Goal: Task Accomplishment & Management: Use online tool/utility

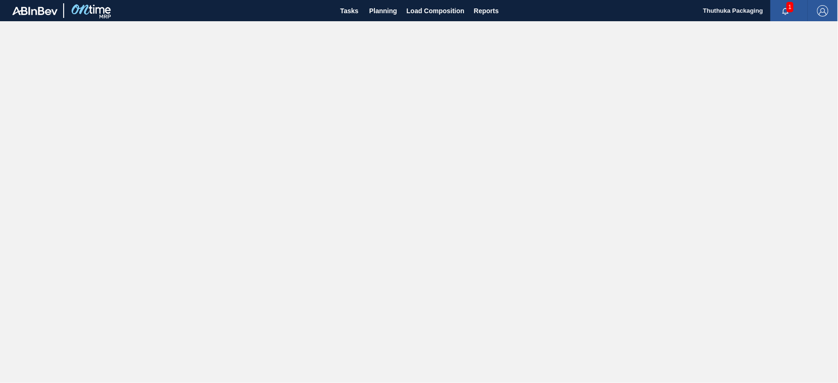
click at [790, 7] on span "1" at bounding box center [789, 7] width 7 height 10
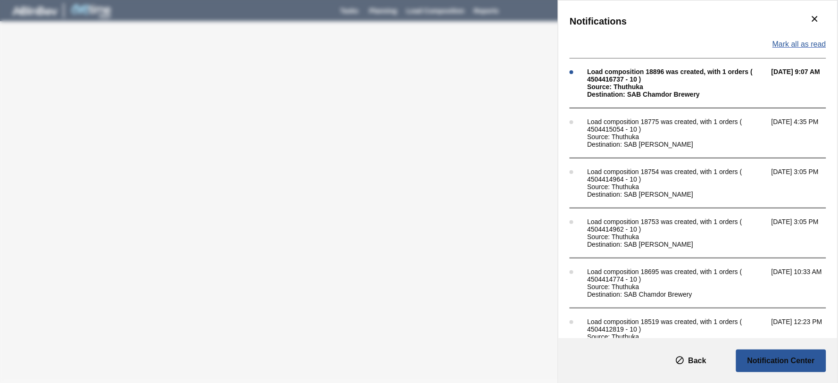
click at [785, 43] on span "Mark all as read" at bounding box center [799, 44] width 54 height 8
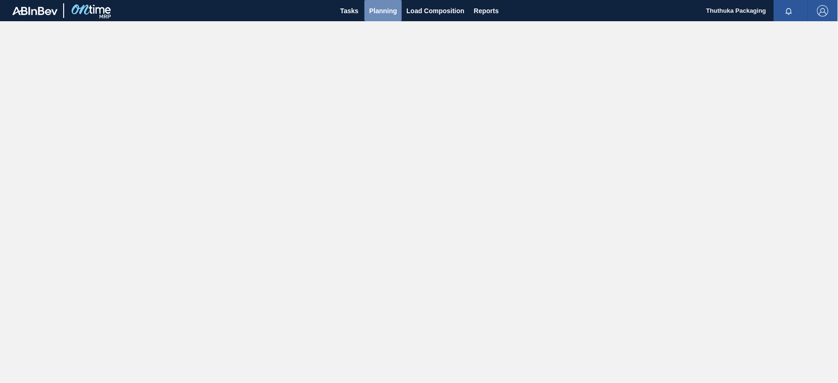
click at [378, 9] on span "Planning" at bounding box center [383, 10] width 28 height 11
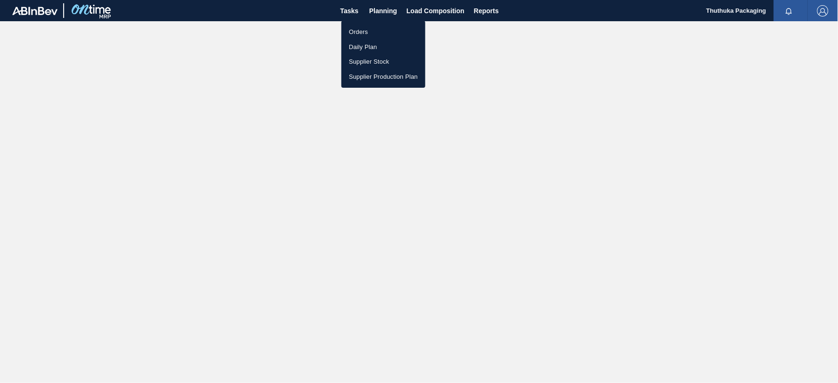
click at [365, 31] on li "Orders" at bounding box center [383, 32] width 84 height 15
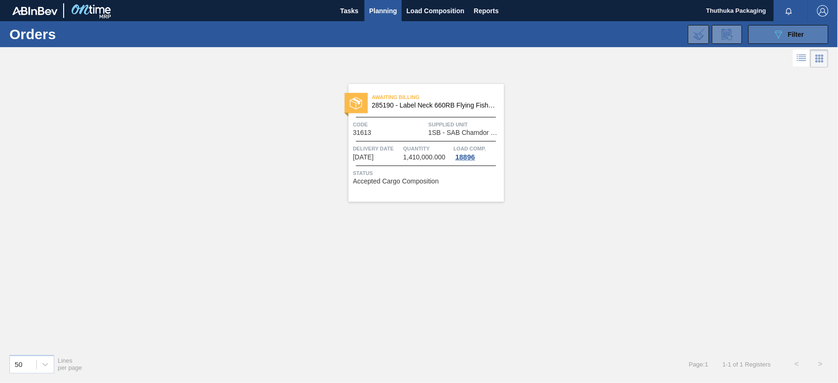
click at [792, 35] on span "Filter" at bounding box center [796, 35] width 16 height 8
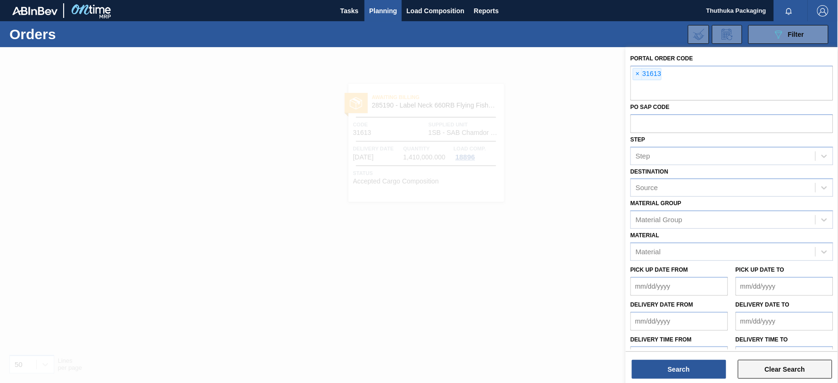
drag, startPoint x: 798, startPoint y: 371, endPoint x: 795, endPoint y: 364, distance: 7.5
click at [798, 371] on button "Clear Search" at bounding box center [785, 369] width 94 height 19
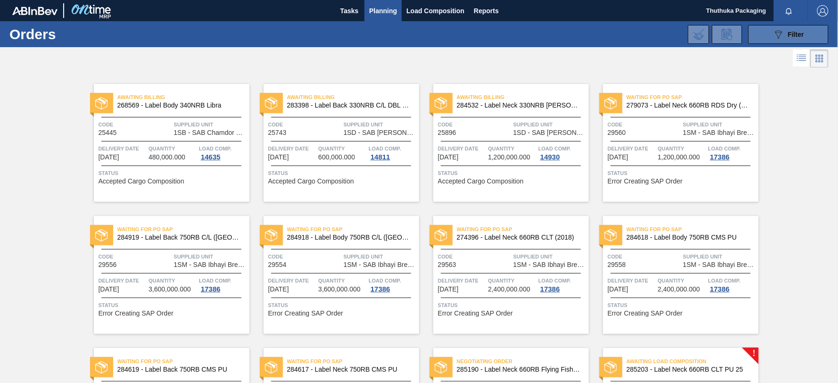
click at [788, 31] on span "Filter" at bounding box center [796, 35] width 16 height 8
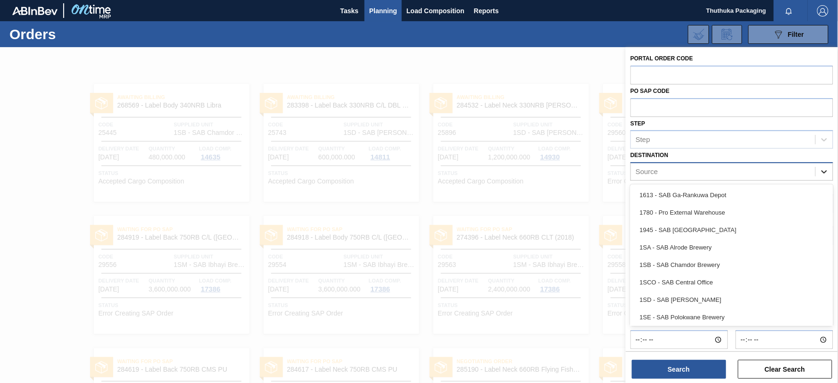
click at [825, 169] on icon at bounding box center [823, 171] width 9 height 9
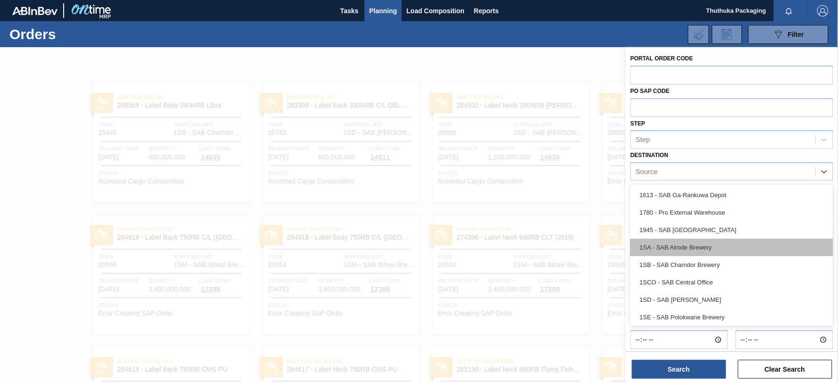
click at [686, 246] on div "1SA - SAB Alrode Brewery" at bounding box center [731, 247] width 203 height 17
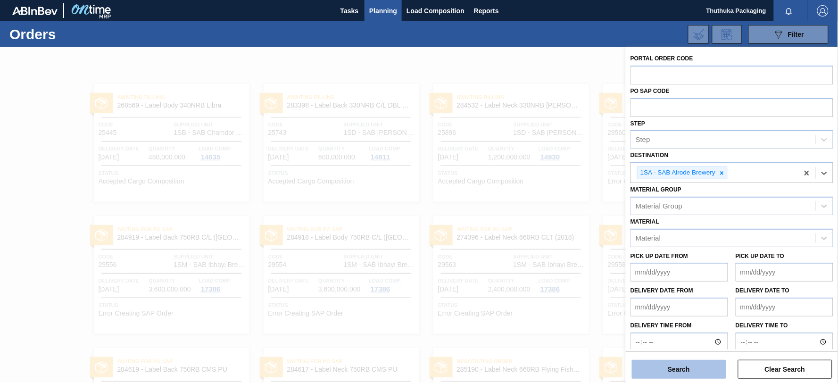
click at [682, 369] on button "Search" at bounding box center [679, 369] width 94 height 19
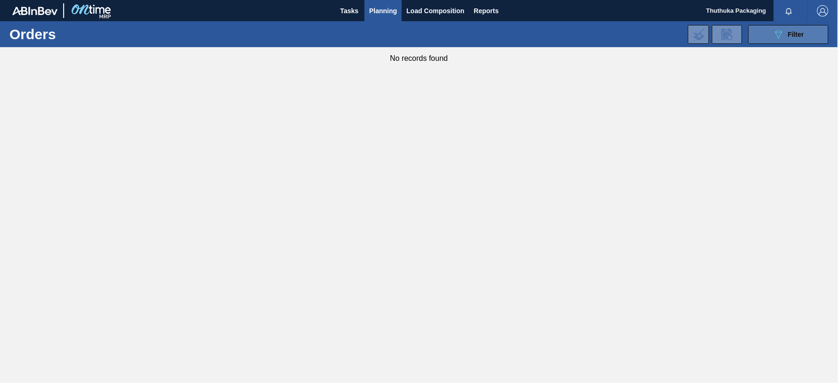
click at [772, 33] on button "089F7B8B-B2A5-4AFE-B5C0-19BA573D28AC Filter" at bounding box center [788, 34] width 80 height 19
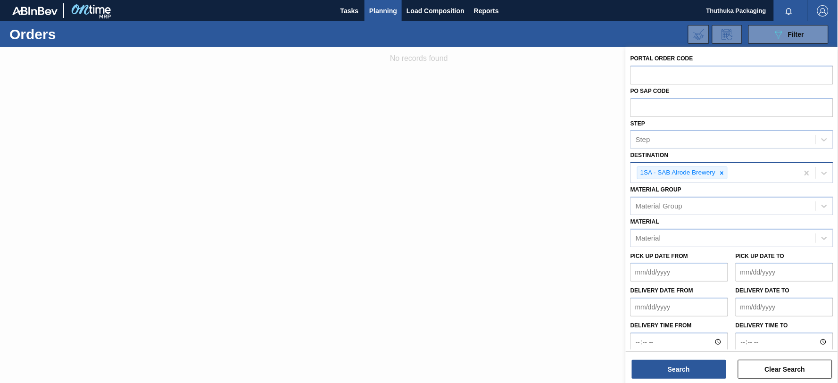
drag, startPoint x: 724, startPoint y: 172, endPoint x: 766, endPoint y: 175, distance: 42.1
click at [725, 172] on icon at bounding box center [721, 173] width 7 height 7
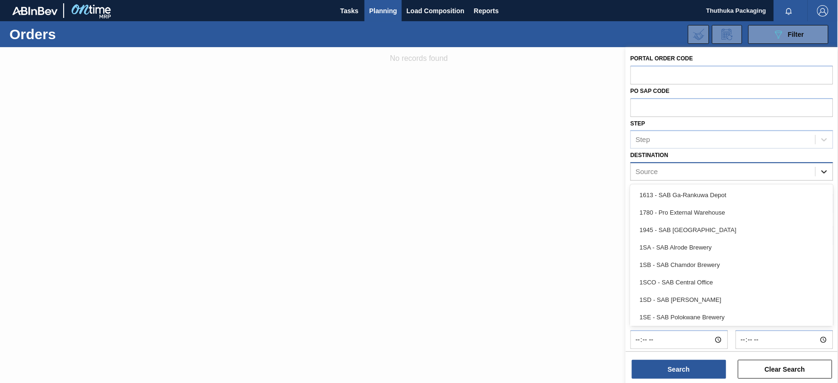
click at [826, 171] on icon at bounding box center [823, 171] width 9 height 9
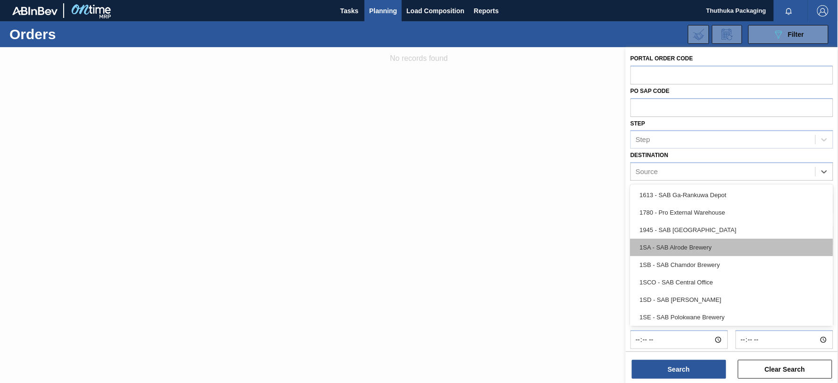
scroll to position [54, 0]
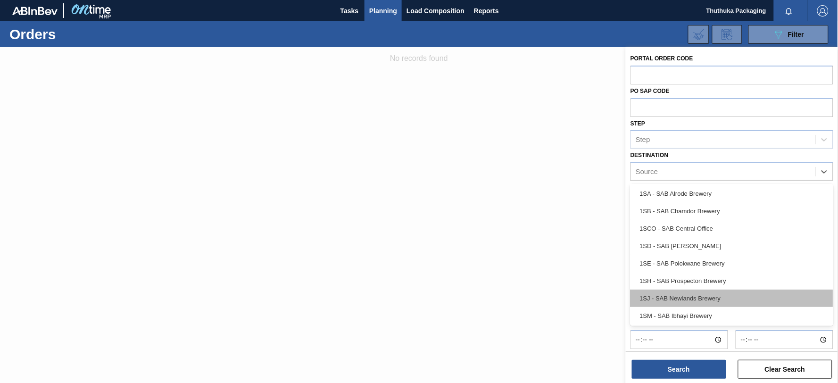
click at [706, 294] on div "1SJ - SAB Newlands Brewery" at bounding box center [731, 297] width 203 height 17
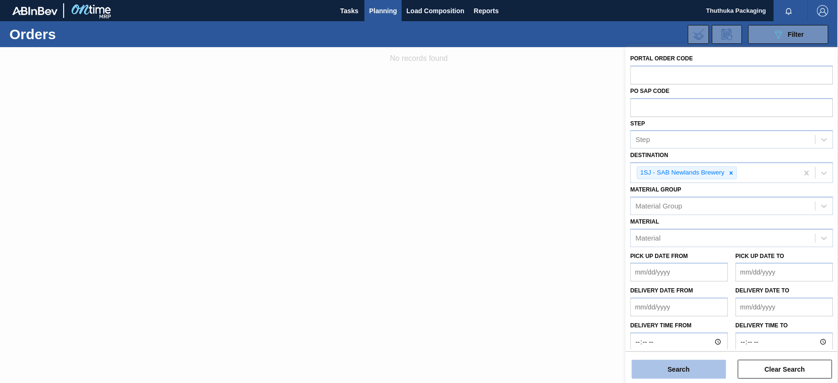
click at [690, 366] on button "Search" at bounding box center [679, 369] width 94 height 19
